Goal: Task Accomplishment & Management: Complete application form

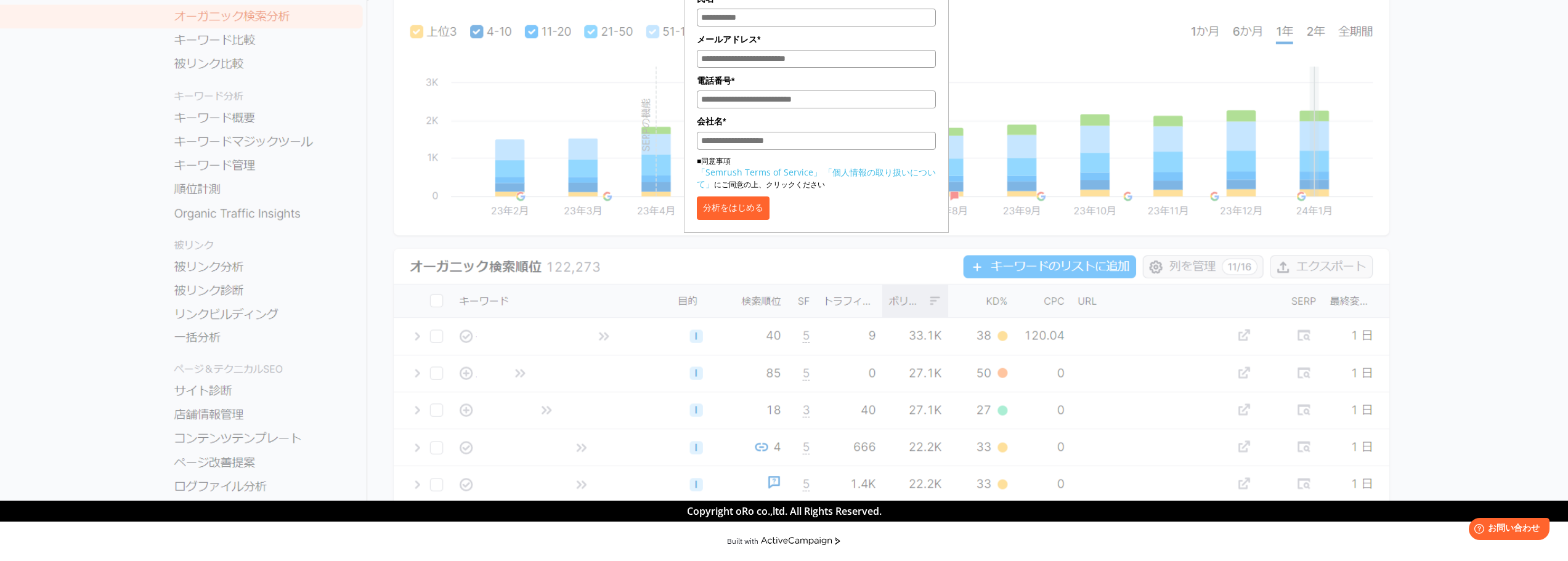
scroll to position [123, 0]
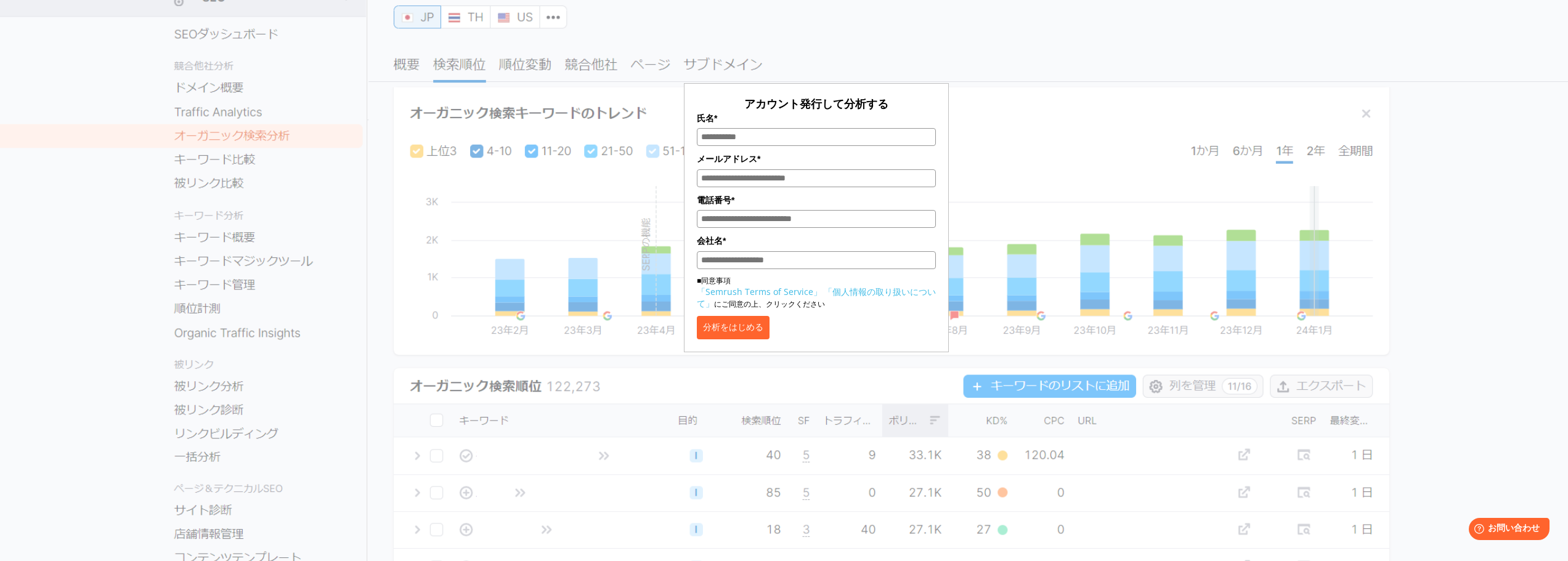
click at [1125, 95] on div "アカウント発行して分析する 氏名* メールアドレス* 電話番号* 会社名* ■同意事項 「Semrush Terms of Service」 「個人情報の取り…" at bounding box center [816, 179] width 1386 height 346
